Goal: Task Accomplishment & Management: Use online tool/utility

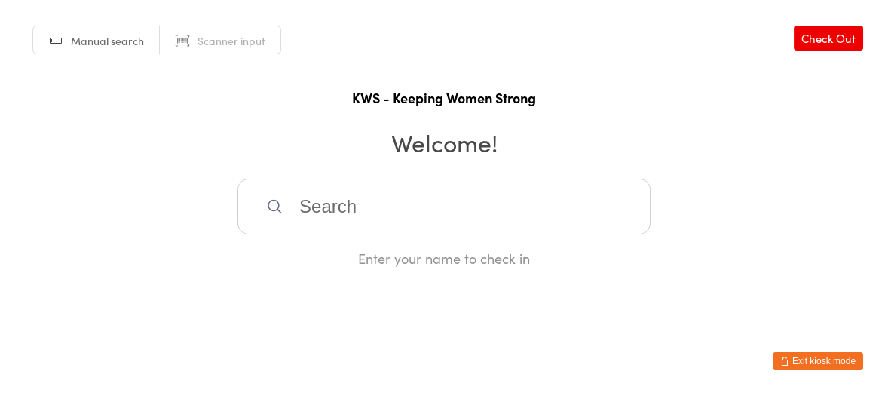
click at [389, 202] on input "search" at bounding box center [443, 207] width 413 height 56
type input "avr"
click at [320, 257] on div "Avrile Bird" at bounding box center [444, 255] width 386 height 20
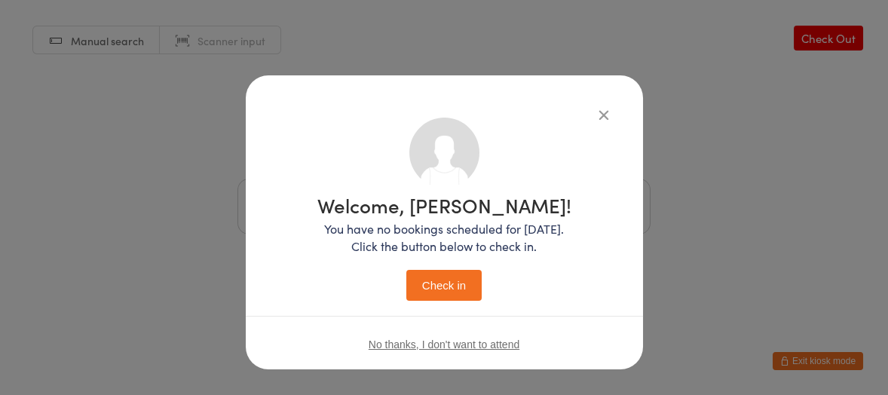
click at [427, 283] on button "Check in" at bounding box center [443, 285] width 75 height 31
click at [699, 219] on div "Welcome, Avrile! You have no bookings scheduled for today. Click the button bel…" at bounding box center [444, 197] width 888 height 395
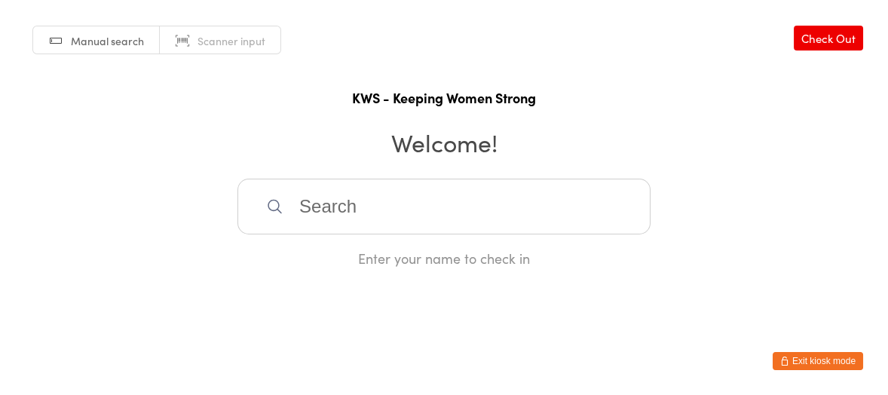
click at [554, 216] on input "search" at bounding box center [443, 207] width 413 height 56
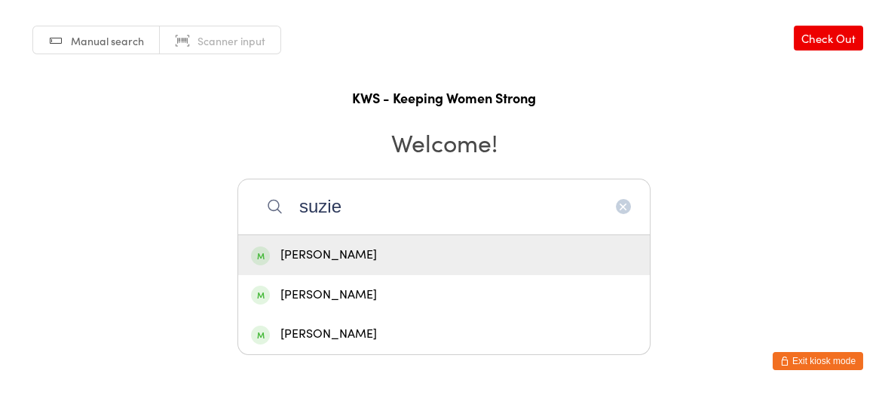
type input "suzie"
click at [452, 249] on div "Suzie Amoroso" at bounding box center [444, 255] width 386 height 20
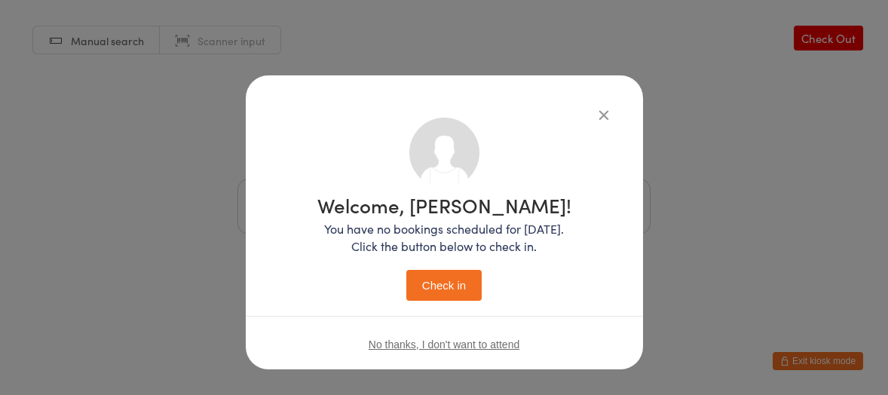
click at [441, 274] on button "Check in" at bounding box center [443, 285] width 75 height 31
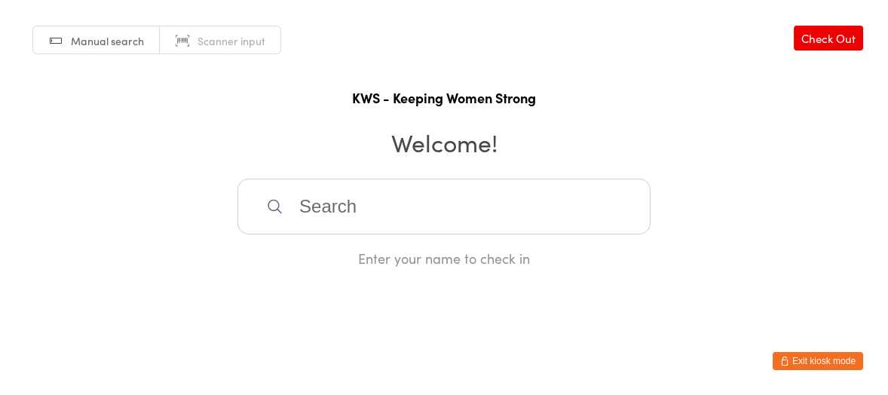
click at [362, 213] on input "search" at bounding box center [443, 207] width 413 height 56
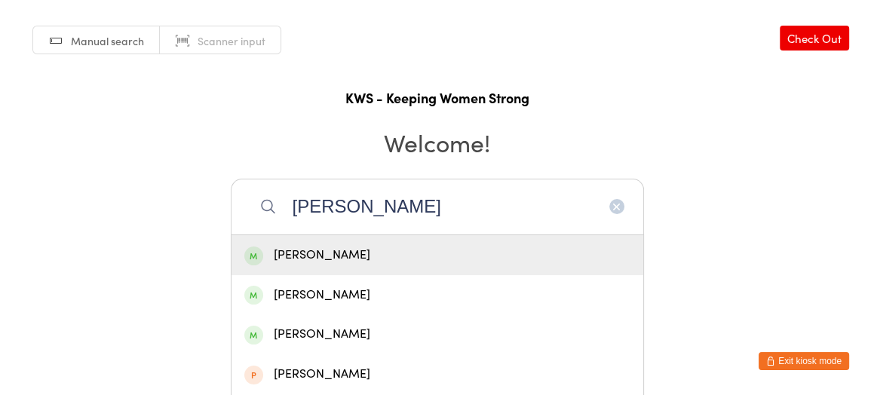
type input "annette"
click at [366, 250] on div "Annette Ziegelaar" at bounding box center [437, 255] width 386 height 20
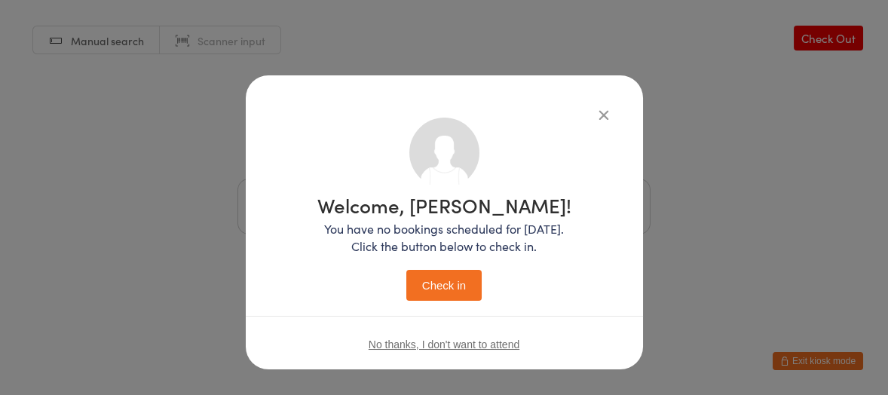
click at [457, 288] on button "Check in" at bounding box center [443, 285] width 75 height 31
